Goal: Task Accomplishment & Management: Use online tool/utility

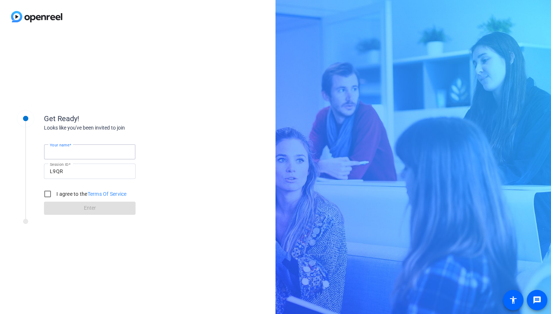
click at [121, 151] on input "Your name" at bounding box center [90, 152] width 80 height 9
type input "[PERSON_NAME]"
click at [47, 194] on input "I agree to the Terms Of Service" at bounding box center [47, 194] width 15 height 15
checkbox input "true"
click at [93, 210] on span "Enter" at bounding box center [90, 208] width 12 height 8
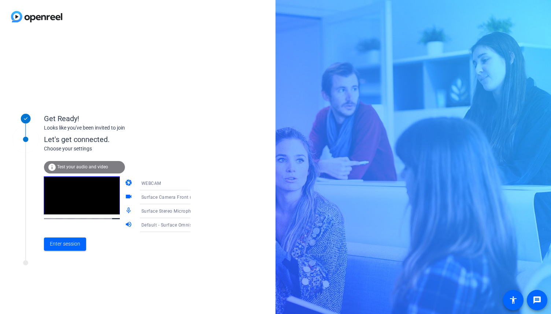
click at [83, 167] on span "Test your audio and video" at bounding box center [82, 167] width 51 height 5
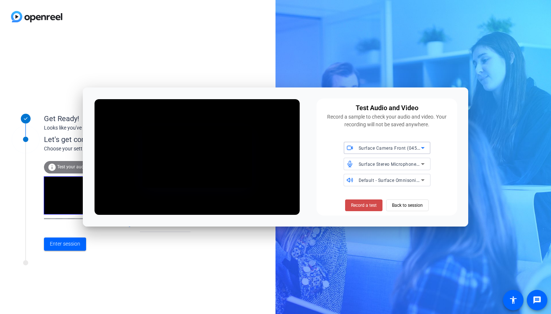
click at [376, 204] on span "Record a test" at bounding box center [364, 205] width 26 height 7
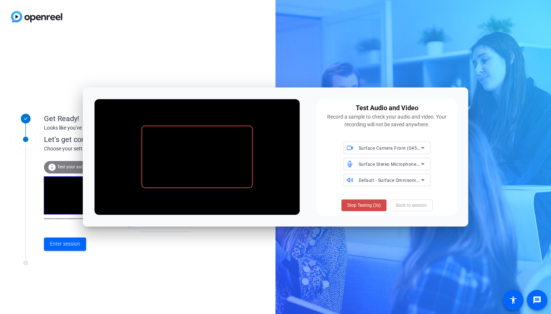
click at [364, 206] on span "Stop Testing (3s)" at bounding box center [363, 205] width 33 height 7
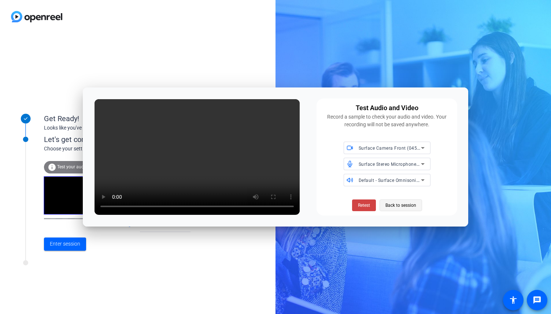
click at [396, 204] on span "Back to session" at bounding box center [400, 206] width 31 height 14
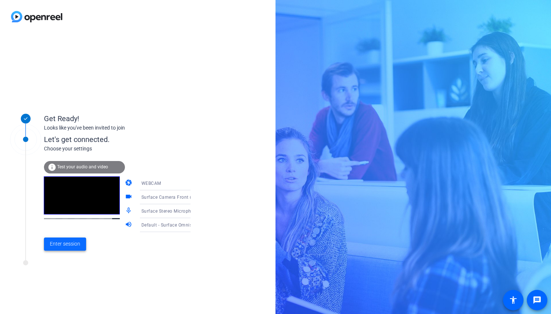
click at [67, 247] on span "Enter session" at bounding box center [65, 244] width 30 height 8
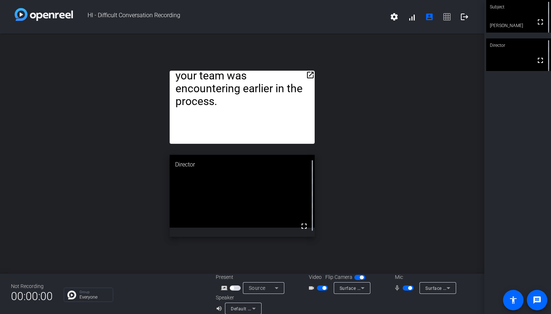
click at [308, 75] on mat-icon "open_in_new" at bounding box center [310, 75] width 9 height 9
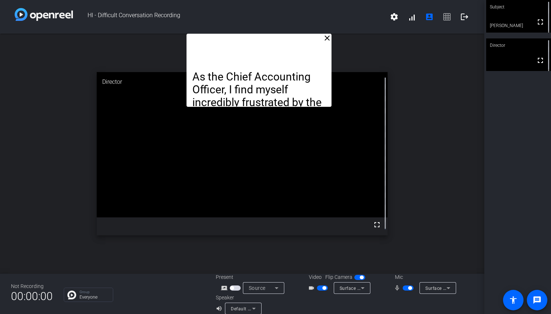
drag, startPoint x: 261, startPoint y: 47, endPoint x: 278, endPoint y: -7, distance: 57.3
click at [278, 0] on html "Accessibility Screen-Reader Guide, Feedback, and Issue Reporting | New window H…" at bounding box center [275, 157] width 551 height 314
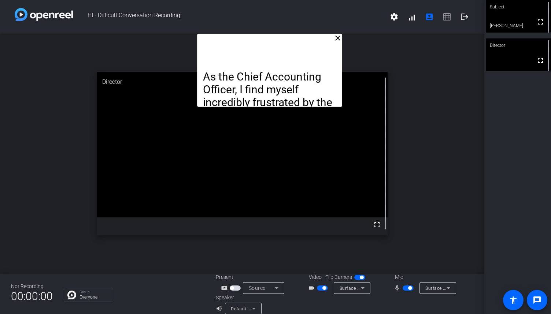
drag, startPoint x: 271, startPoint y: 42, endPoint x: 281, endPoint y: 31, distance: 15.0
click at [281, 31] on div "HI - Difficult Conversation Recording settings signal_cellular_alt account_box …" at bounding box center [242, 157] width 484 height 314
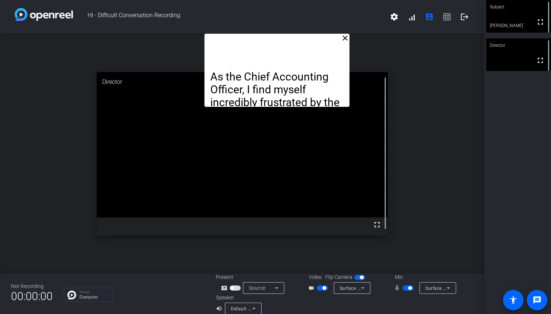
drag, startPoint x: 285, startPoint y: 44, endPoint x: 295, endPoint y: 7, distance: 38.0
click at [290, 5] on div "HI - Difficult Conversation Recording settings signal_cellular_alt account_box …" at bounding box center [242, 157] width 484 height 314
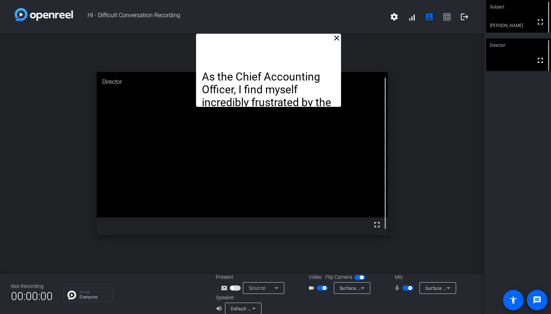
drag, startPoint x: 277, startPoint y: 40, endPoint x: 271, endPoint y: 14, distance: 27.6
click at [271, 14] on div "HI - Difficult Conversation Recording settings signal_cellular_alt account_box …" at bounding box center [242, 157] width 484 height 314
click at [460, 17] on mat-icon "logout" at bounding box center [464, 16] width 9 height 9
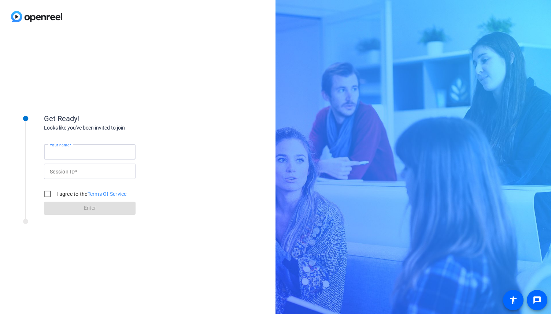
click at [113, 156] on input "Your name" at bounding box center [90, 152] width 80 height 9
click at [97, 148] on input "Your name" at bounding box center [90, 152] width 80 height 9
type input "[PERSON_NAME]"
click at [47, 192] on input "I agree to the Terms Of Service" at bounding box center [47, 194] width 15 height 15
checkbox input "true"
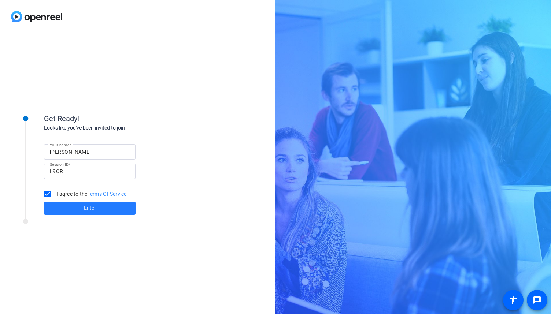
click at [79, 206] on span at bounding box center [90, 209] width 92 height 18
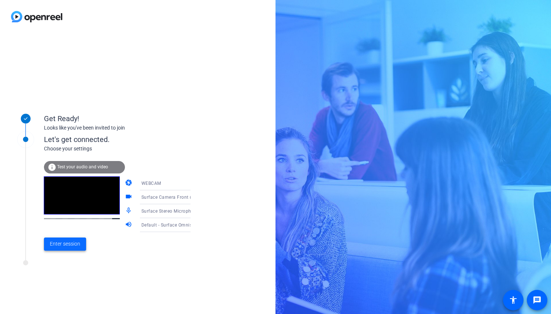
click at [64, 246] on span "Enter session" at bounding box center [65, 244] width 30 height 8
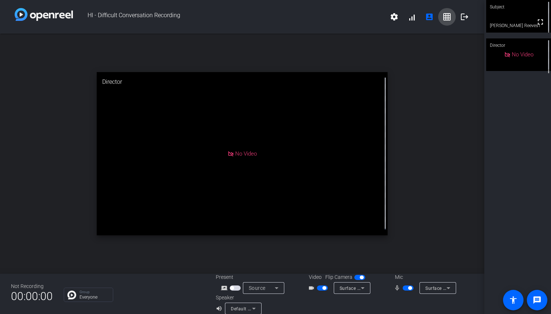
click at [443, 21] on mat-icon "grid_on" at bounding box center [447, 16] width 9 height 9
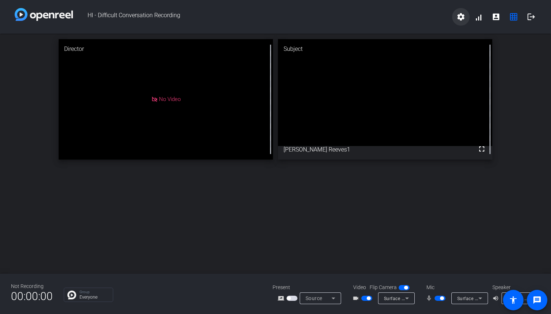
click at [464, 22] on span at bounding box center [461, 17] width 18 height 18
click at [479, 18] on div at bounding box center [275, 157] width 551 height 314
click at [479, 18] on span at bounding box center [479, 17] width 18 height 18
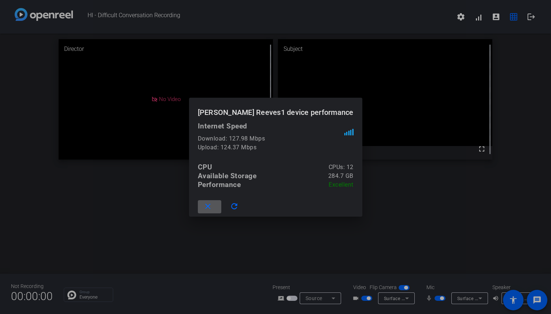
click at [523, 189] on div at bounding box center [275, 157] width 551 height 314
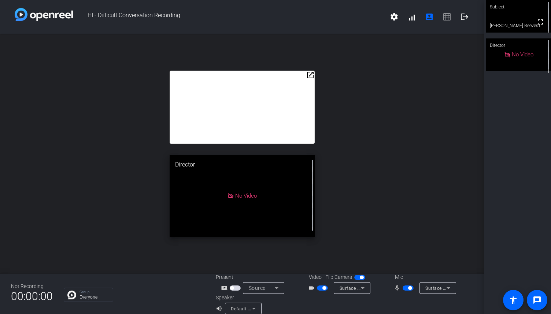
click at [309, 75] on mat-icon "open_in_new" at bounding box center [310, 75] width 9 height 9
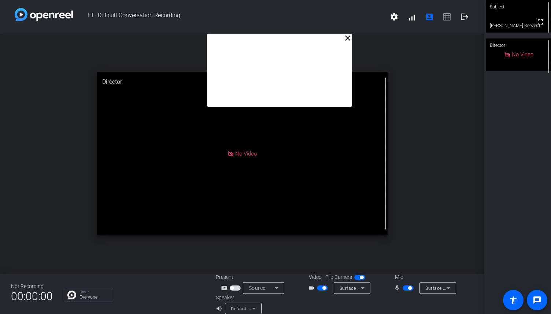
drag, startPoint x: 247, startPoint y: 48, endPoint x: 284, endPoint y: 33, distance: 40.4
click at [284, 33] on div "HI - Difficult Conversation Recording settings signal_cellular_alt account_box …" at bounding box center [242, 157] width 484 height 314
